Goal: Task Accomplishment & Management: Complete application form

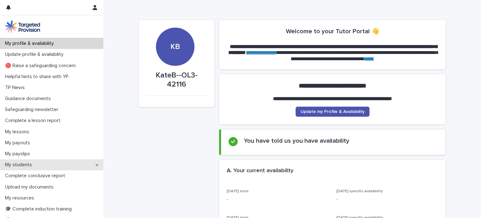
click at [28, 162] on p "My students" at bounding box center [20, 165] width 34 height 6
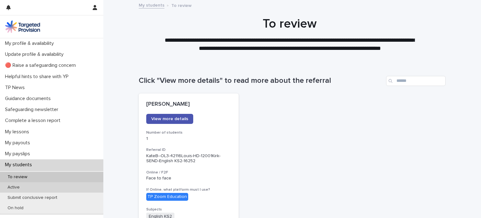
click at [20, 186] on p "Active" at bounding box center [14, 187] width 22 height 5
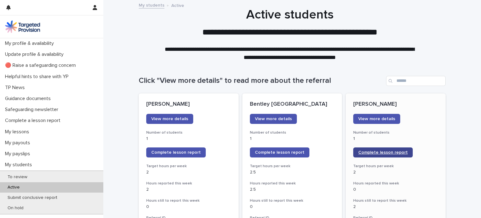
click at [382, 152] on span "Complete lesson report" at bounding box center [383, 152] width 50 height 4
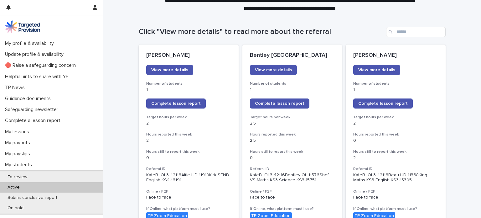
scroll to position [35, 0]
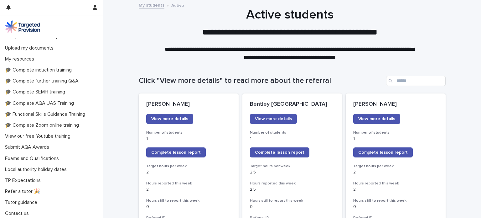
scroll to position [184, 0]
click at [46, 147] on p "Submit AQA Awards" at bounding box center [29, 146] width 52 height 6
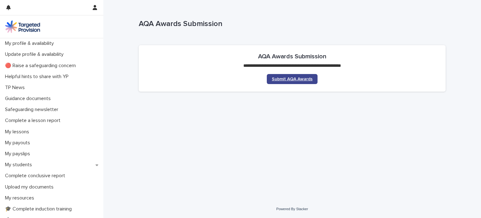
click at [286, 77] on span "Submit AQA Awards" at bounding box center [292, 79] width 41 height 4
